Goal: Information Seeking & Learning: Learn about a topic

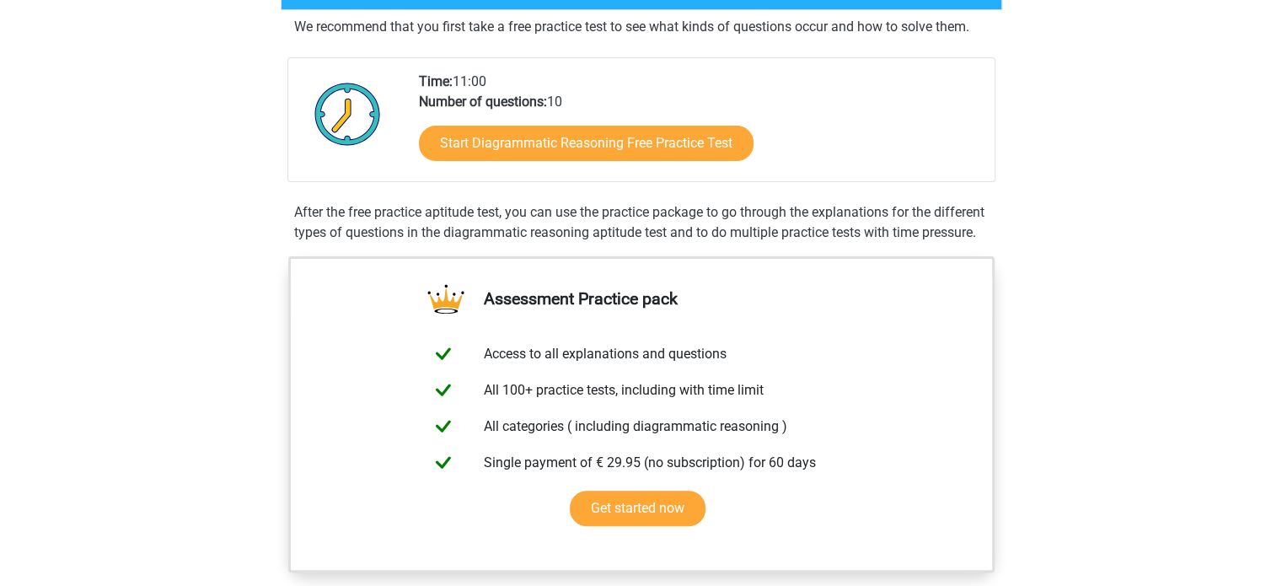
scroll to position [390, 0]
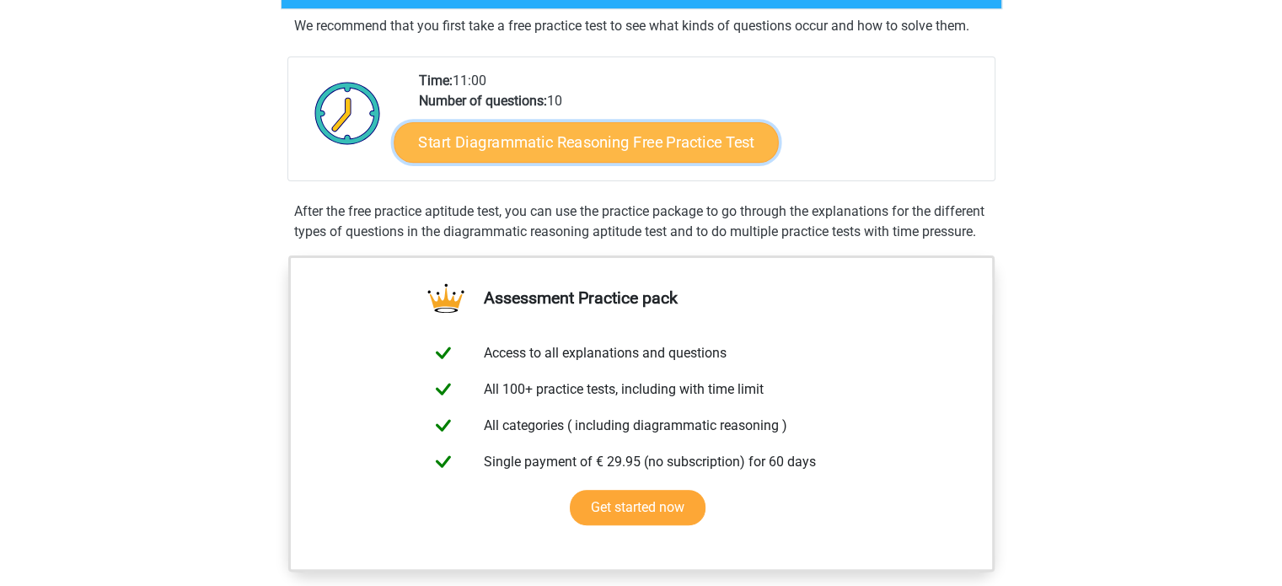
click at [572, 124] on link "Start Diagrammatic Reasoning Free Practice Test" at bounding box center [586, 141] width 385 height 40
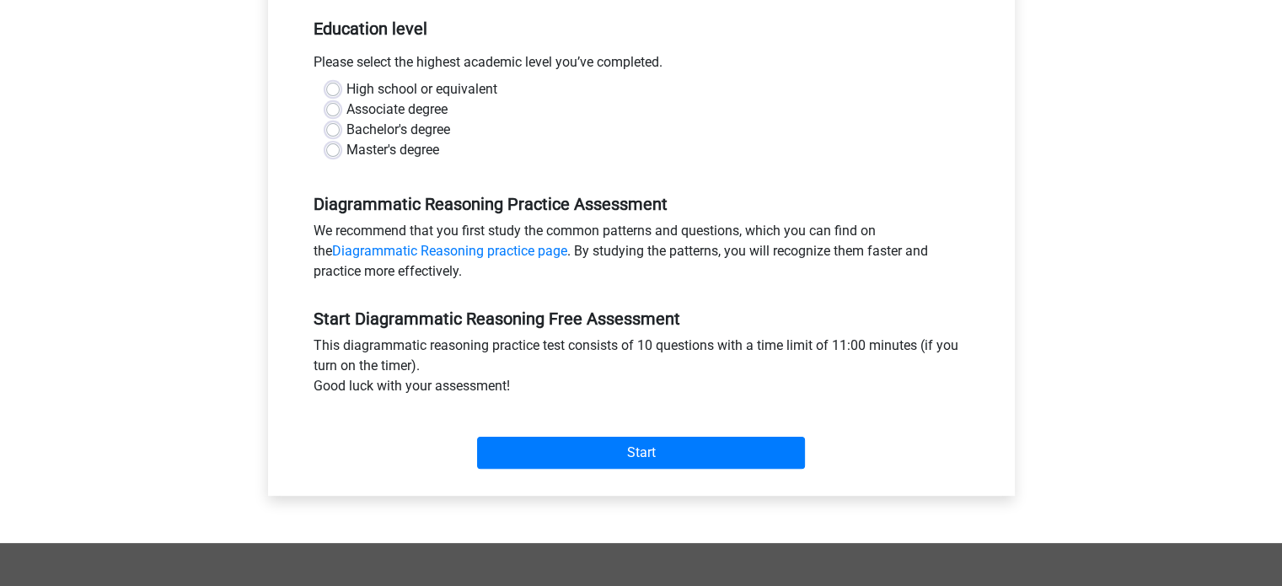
scroll to position [343, 0]
click at [346, 124] on label "Bachelor's degree" at bounding box center [398, 131] width 104 height 20
click at [335, 124] on input "Bachelor's degree" at bounding box center [332, 129] width 13 height 17
radio input "true"
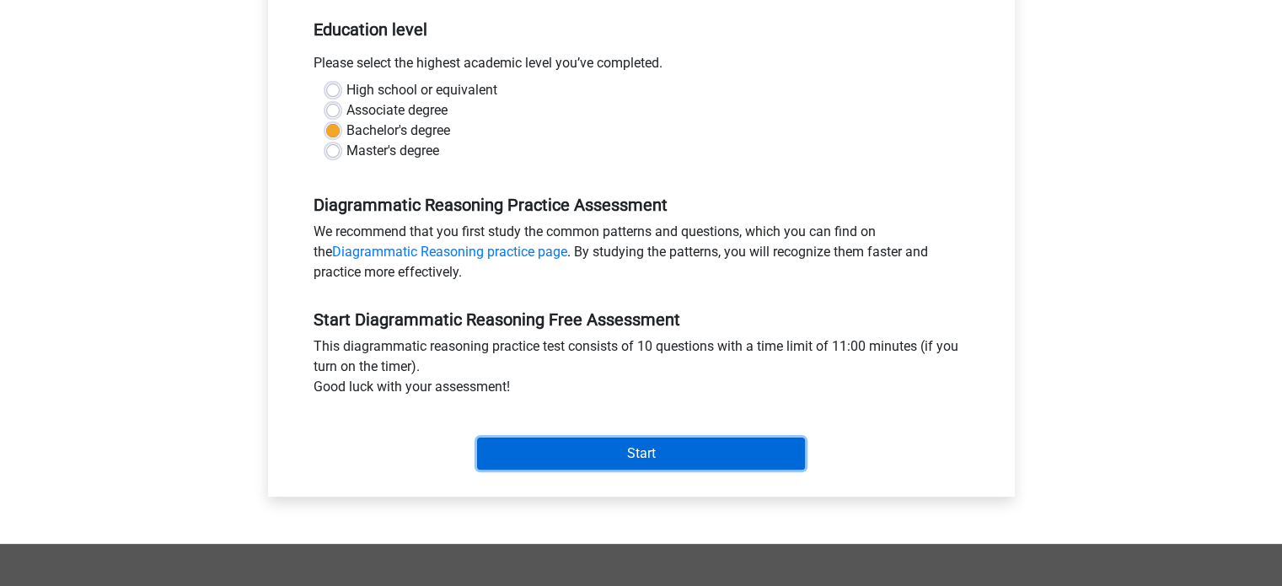
click at [631, 444] on input "Start" at bounding box center [641, 454] width 328 height 32
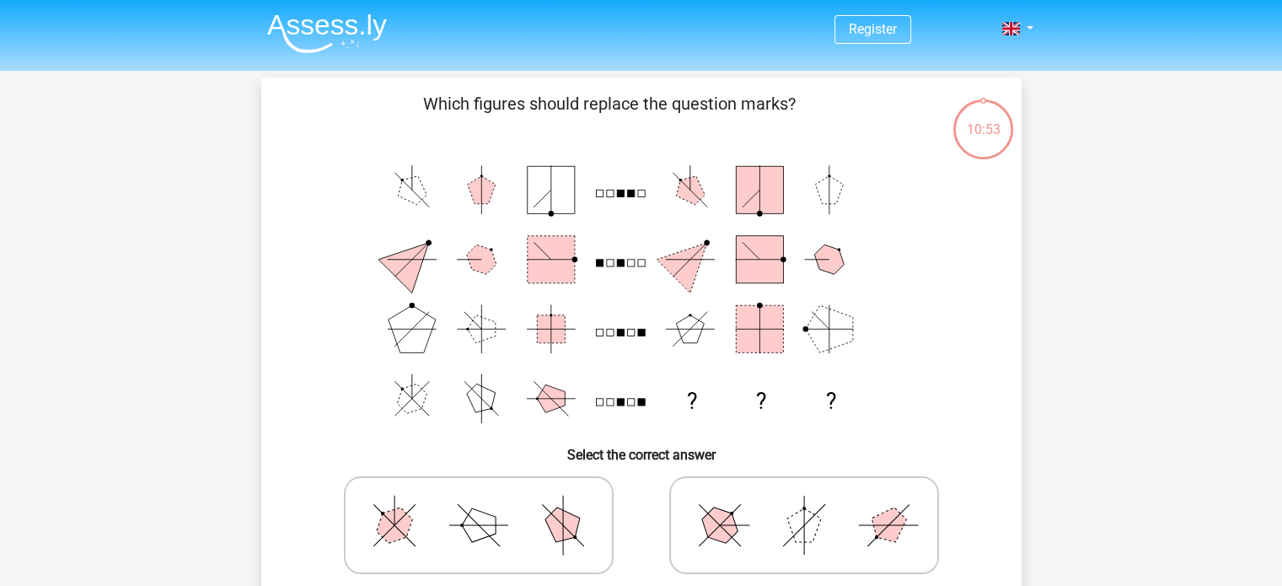
click at [406, 197] on polygon at bounding box center [412, 190] width 40 height 40
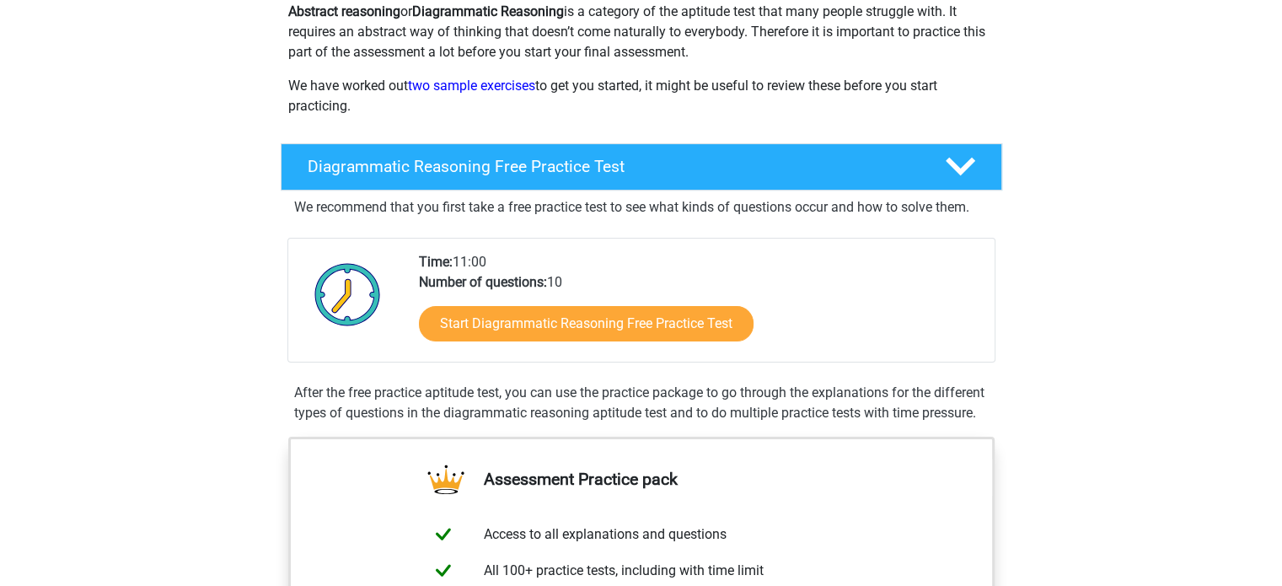
scroll to position [211, 0]
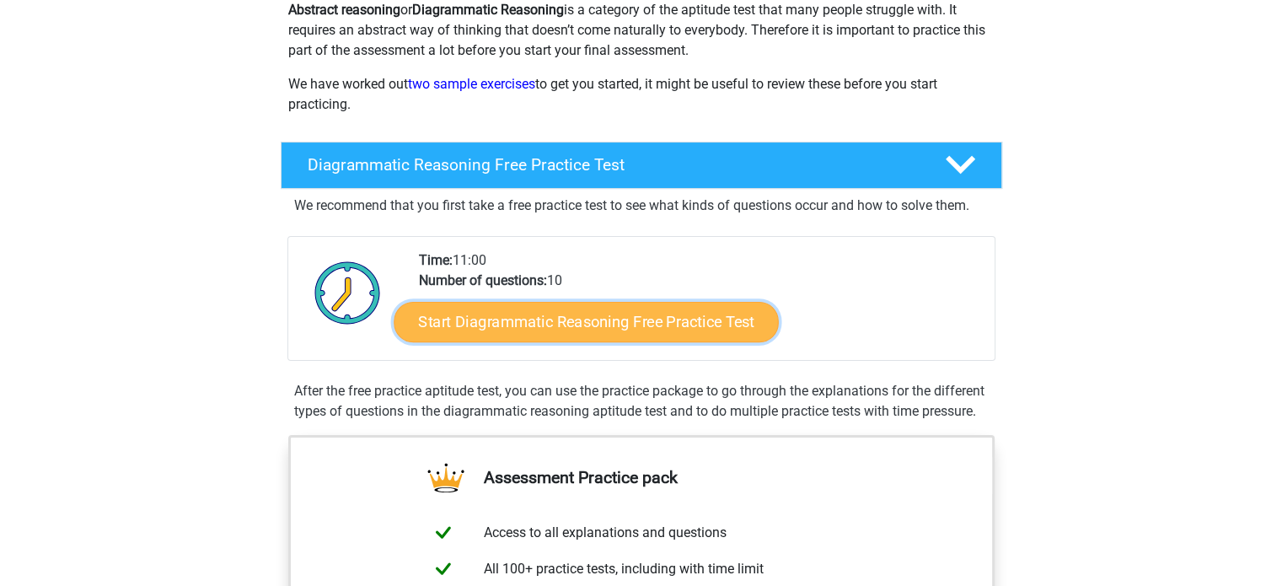
click at [599, 316] on link "Start Diagrammatic Reasoning Free Practice Test" at bounding box center [586, 321] width 385 height 40
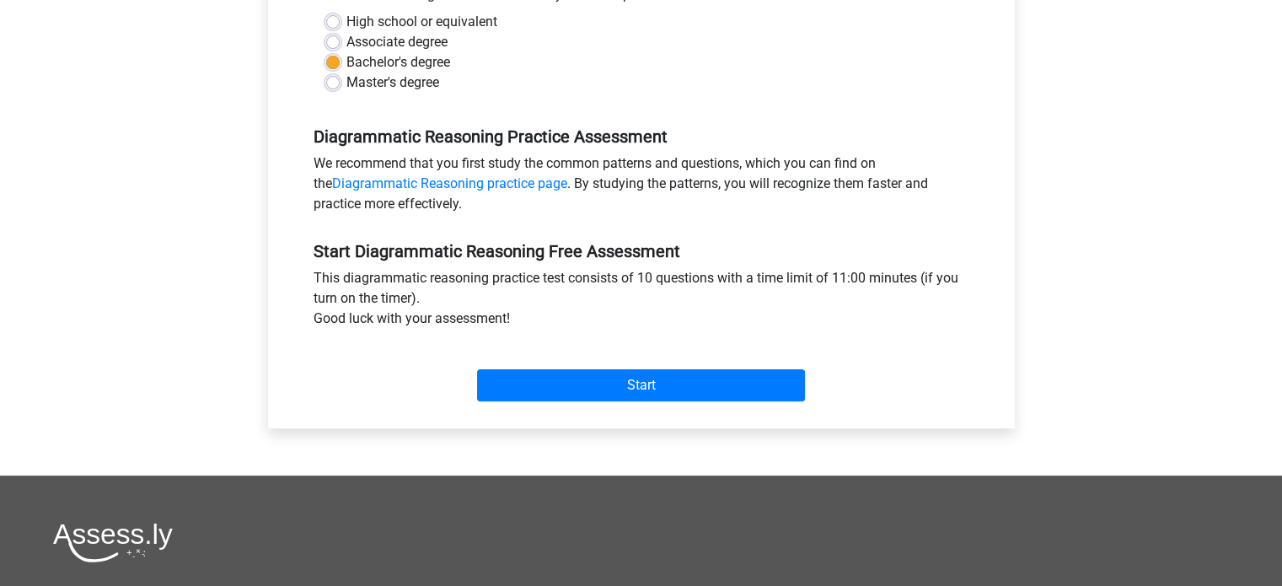
scroll to position [415, 0]
